Goal: Find specific page/section: Find specific page/section

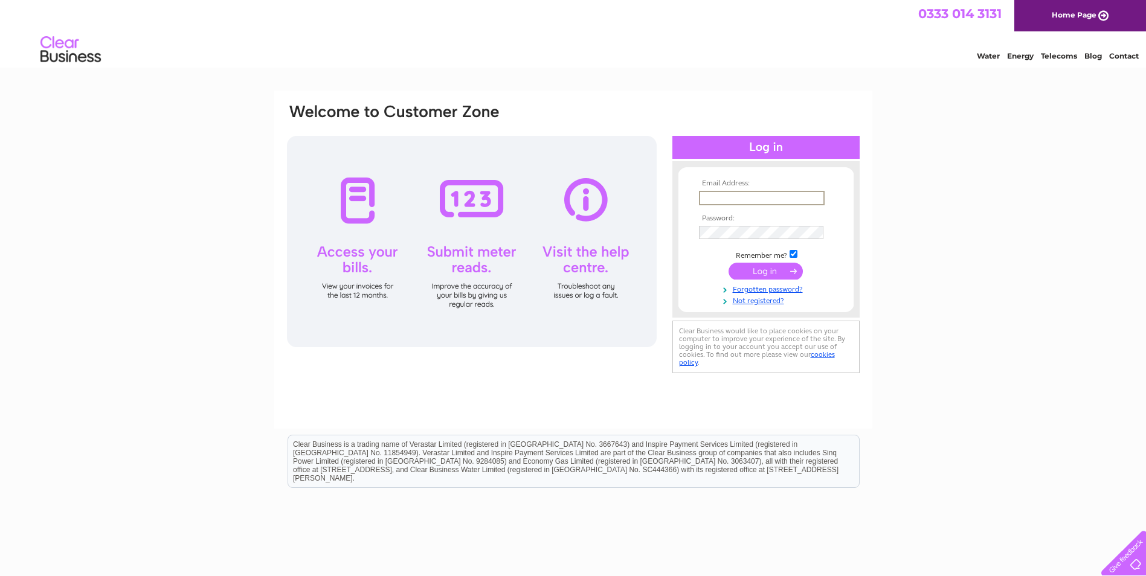
click at [741, 198] on input "text" at bounding box center [762, 198] width 126 height 15
type input "info@angliarecliners.co.uk"
click at [729, 263] on input "submit" at bounding box center [766, 271] width 74 height 17
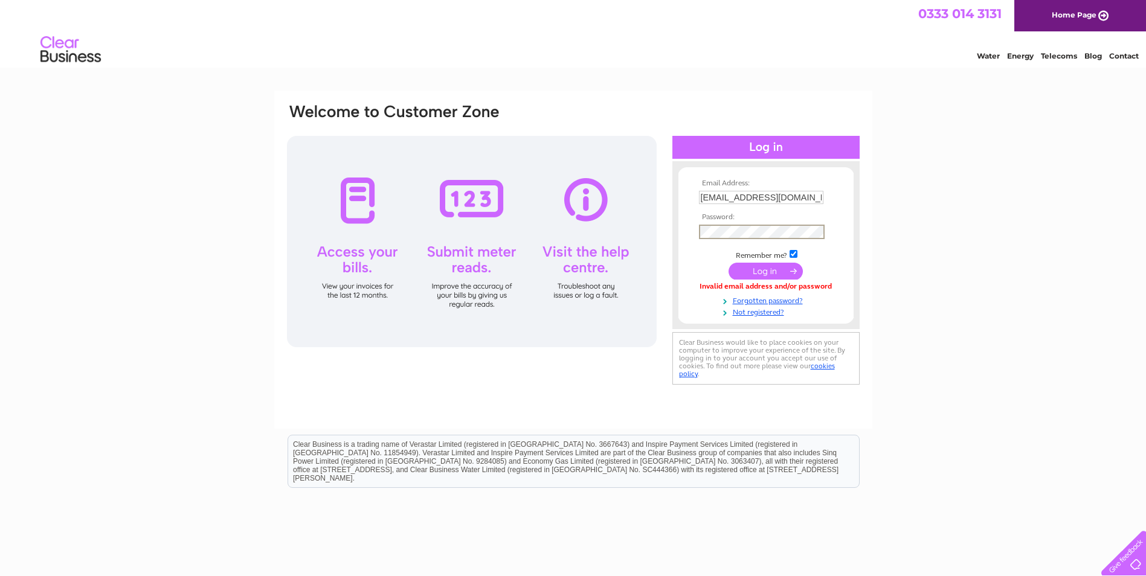
click at [729, 263] on input "submit" at bounding box center [766, 271] width 74 height 17
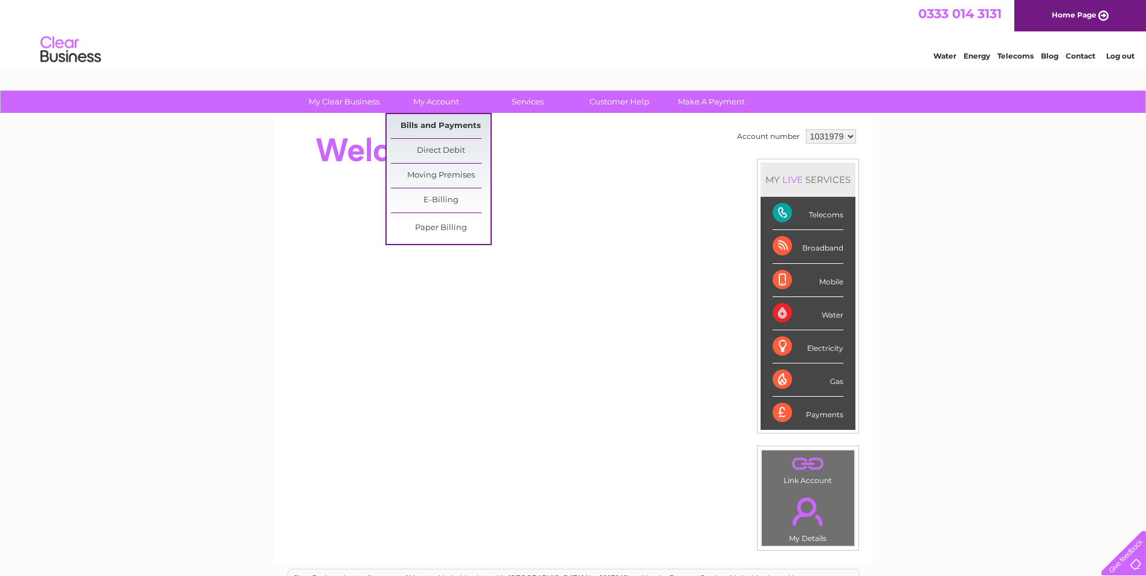
click at [434, 124] on link "Bills and Payments" at bounding box center [441, 126] width 100 height 24
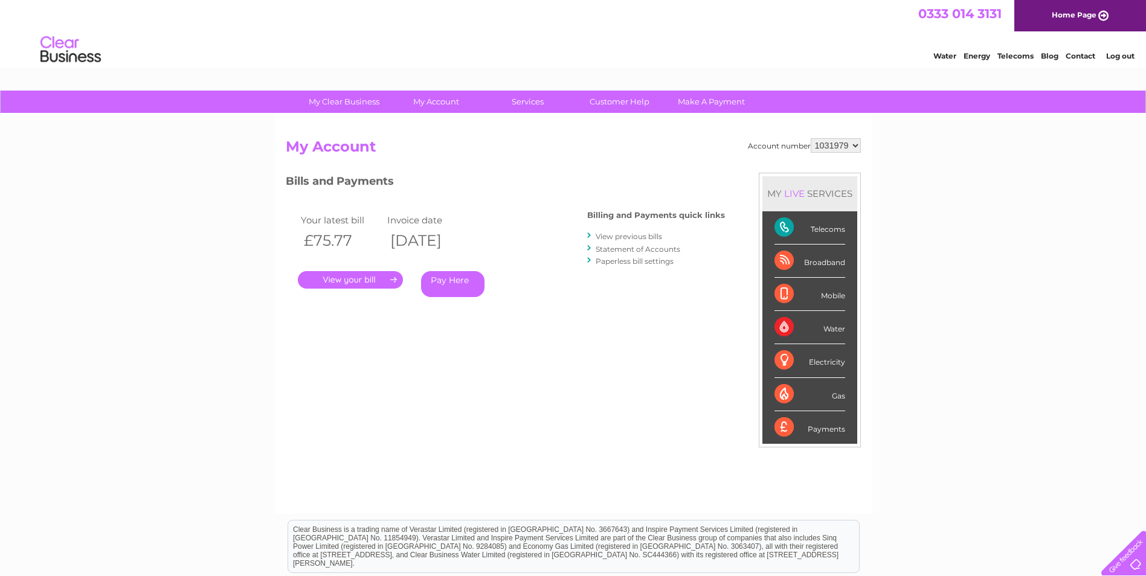
click at [355, 284] on link "." at bounding box center [350, 280] width 105 height 18
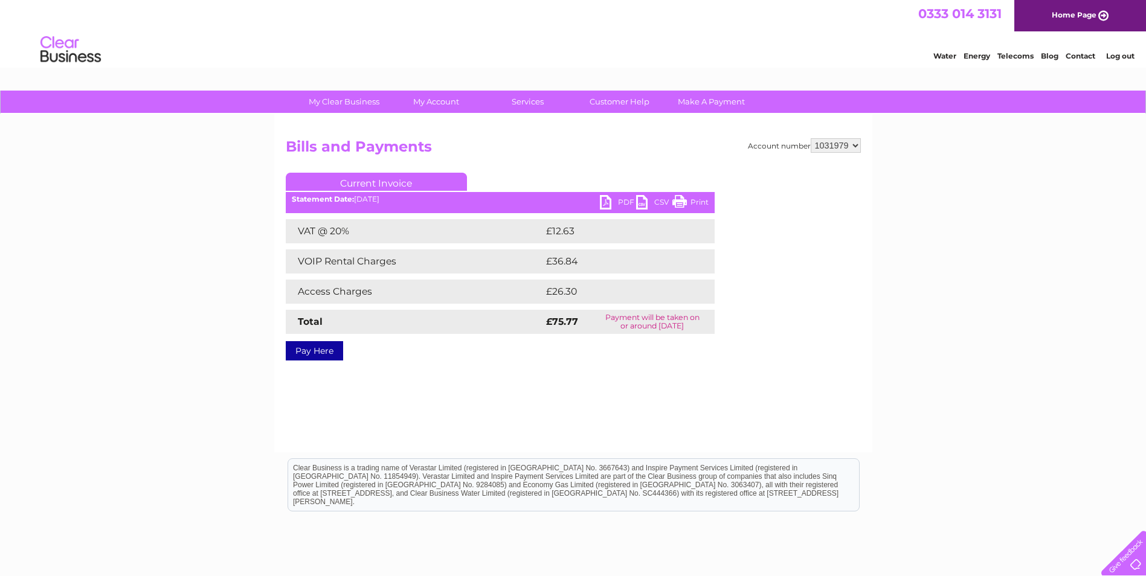
click at [680, 204] on link "Print" at bounding box center [690, 204] width 36 height 18
click at [1123, 56] on link "Log out" at bounding box center [1120, 55] width 28 height 9
